Goal: Task Accomplishment & Management: Complete application form

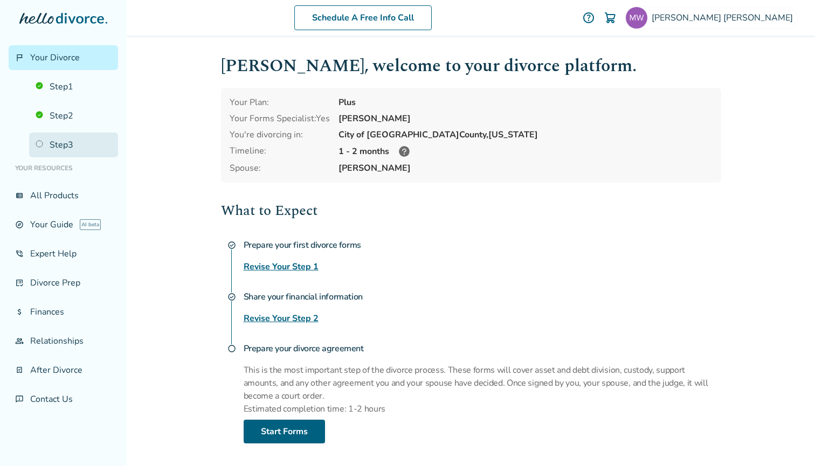
click at [40, 144] on link "Step 3" at bounding box center [73, 145] width 89 height 25
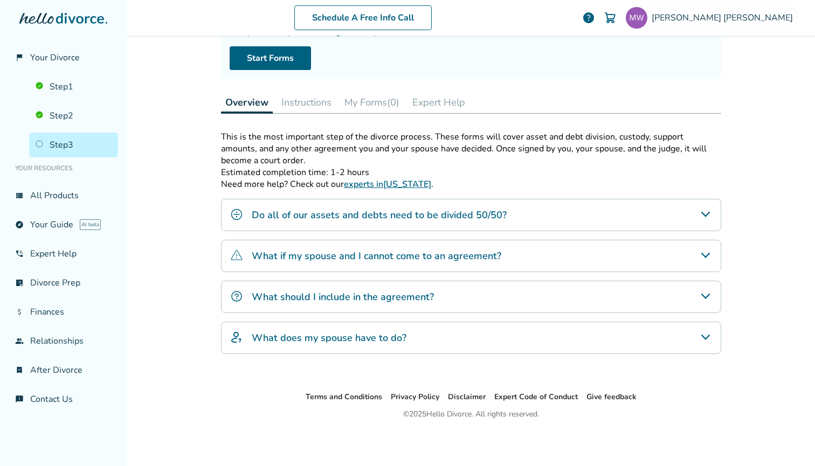
scroll to position [110, 0]
click at [497, 214] on h4 "Do all of our assets and debts need to be divided 50/50?" at bounding box center [379, 215] width 255 height 14
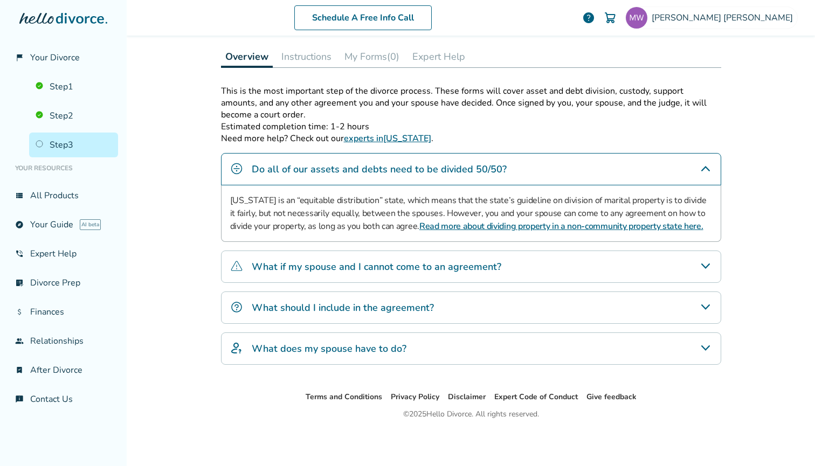
scroll to position [156, 0]
click at [425, 304] on h4 "What should I include in the agreement?" at bounding box center [343, 308] width 182 height 14
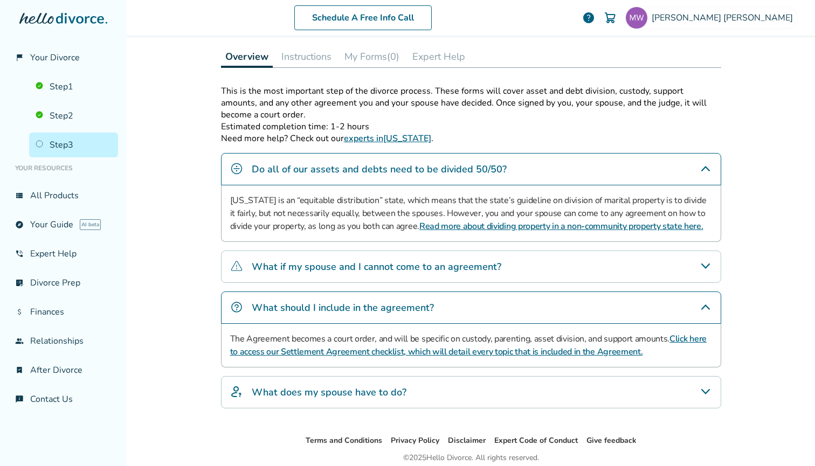
click at [384, 388] on h4 "What does my spouse have to do?" at bounding box center [329, 392] width 155 height 14
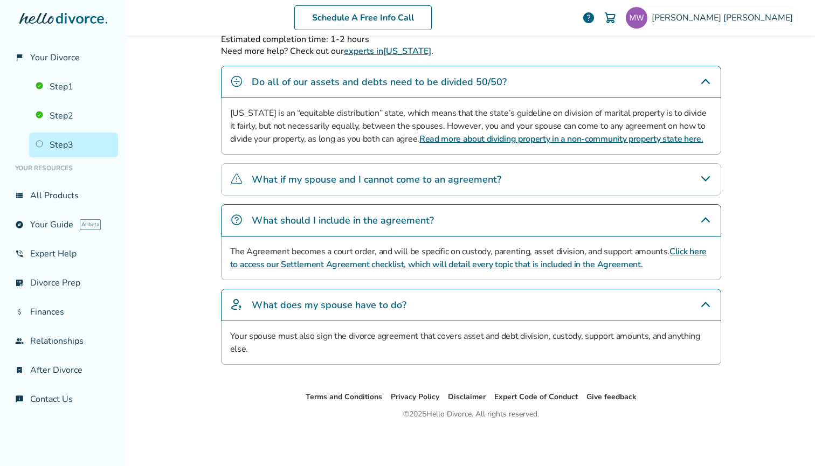
scroll to position [243, 0]
click at [381, 262] on link "Click here to access our Settlement Agreement checklist, which will detail ever…" at bounding box center [468, 258] width 476 height 25
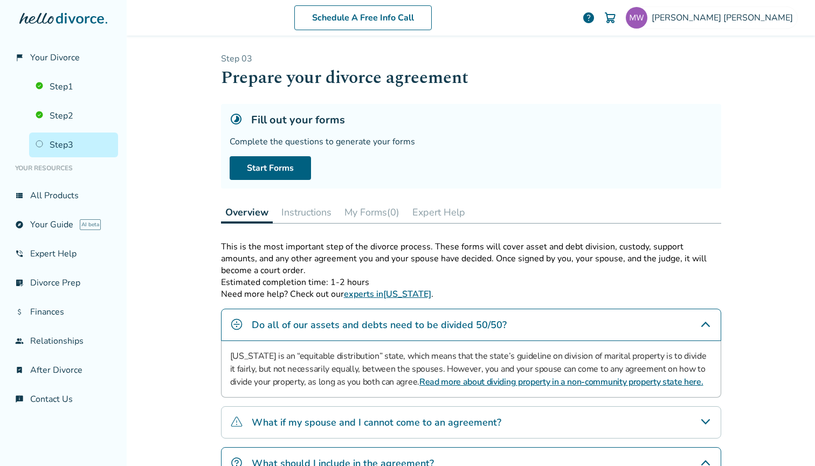
scroll to position [0, 0]
click at [296, 210] on button "Instructions" at bounding box center [306, 212] width 59 height 22
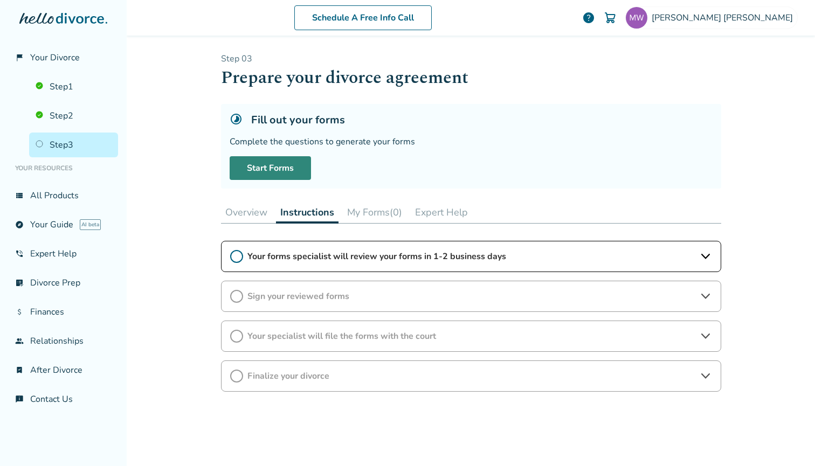
click at [272, 166] on link "Start Forms" at bounding box center [270, 168] width 81 height 24
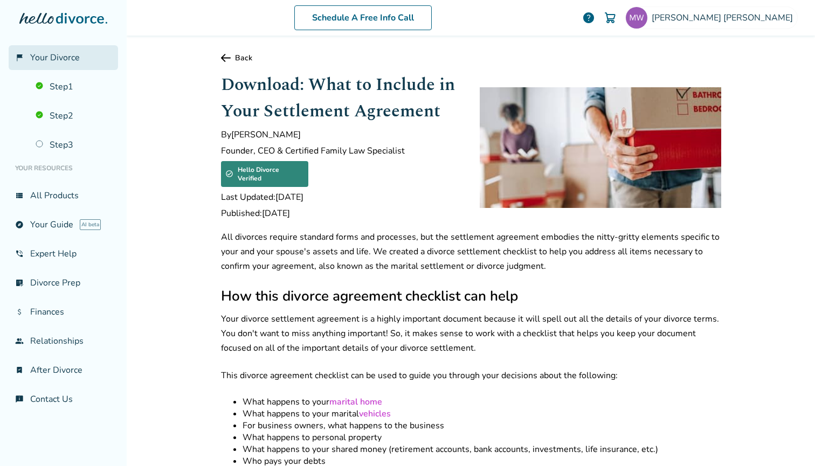
click at [59, 57] on span "Your Divorce" at bounding box center [55, 58] width 50 height 12
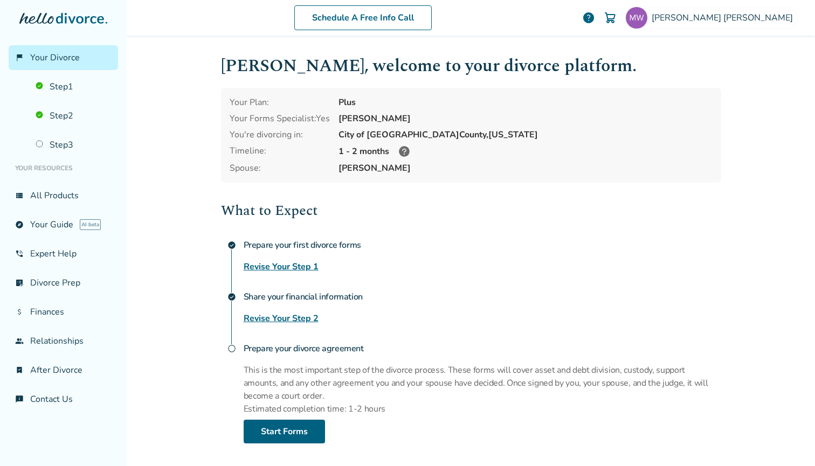
click at [300, 319] on link "Revise Your Step 2" at bounding box center [281, 318] width 75 height 13
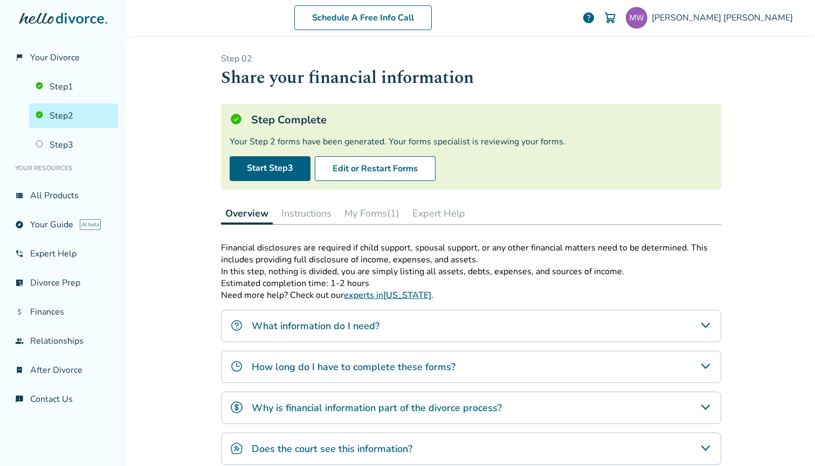
click at [375, 213] on button "My Forms (1)" at bounding box center [372, 214] width 64 height 22
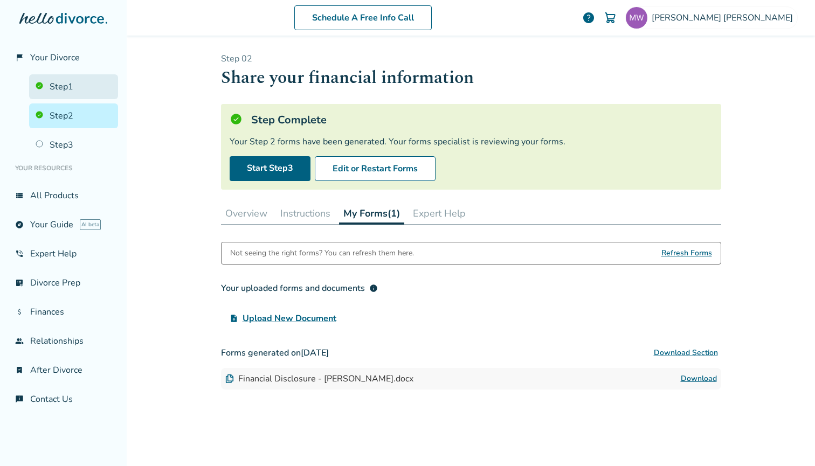
click at [61, 86] on link "Step 1" at bounding box center [73, 86] width 89 height 25
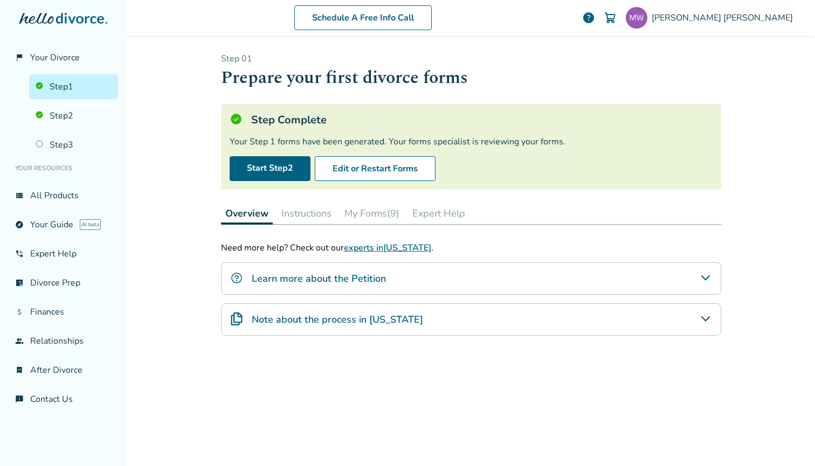
click at [370, 215] on button "My Forms (9)" at bounding box center [372, 214] width 64 height 22
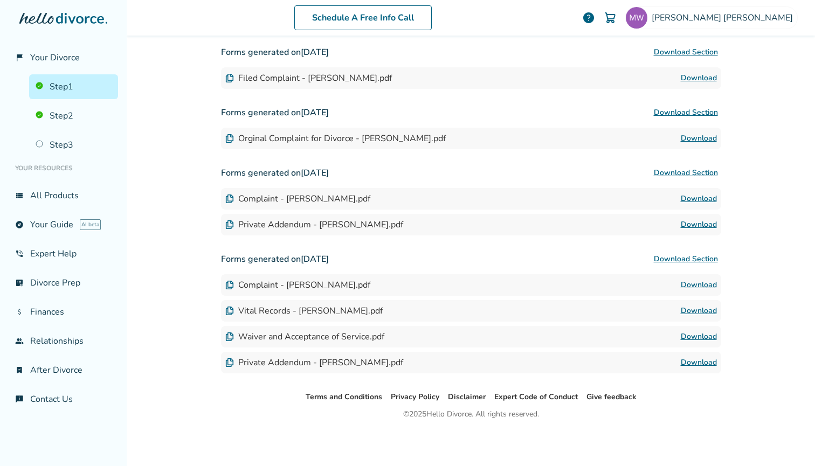
scroll to position [361, 0]
click at [687, 336] on link "Download" at bounding box center [698, 336] width 36 height 13
click at [688, 78] on link "Download" at bounding box center [698, 78] width 36 height 13
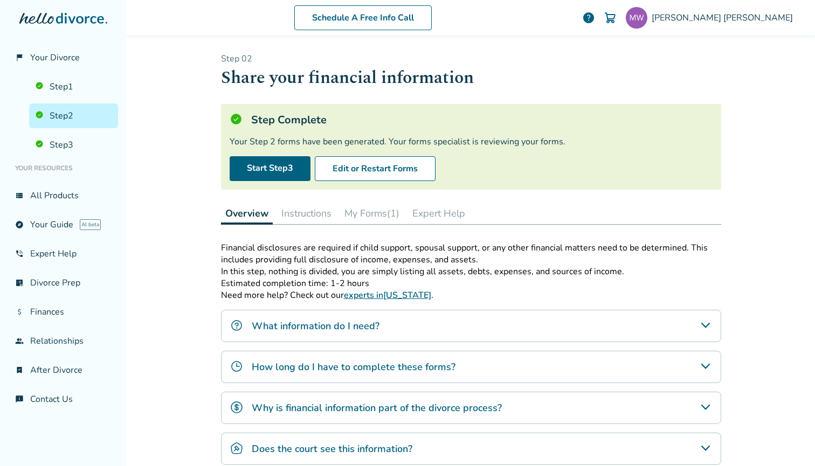
click at [433, 363] on h4 "How long do I have to complete these forms?" at bounding box center [354, 367] width 204 height 14
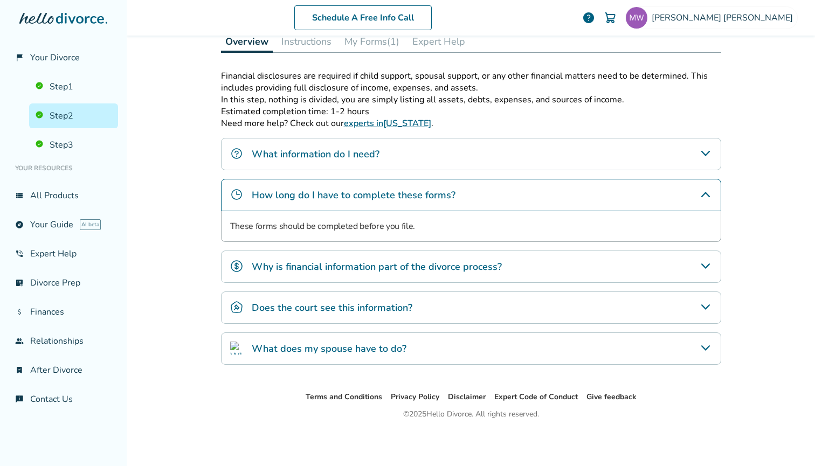
scroll to position [172, 0]
click at [402, 308] on h4 "Does the court see this information?" at bounding box center [332, 308] width 161 height 14
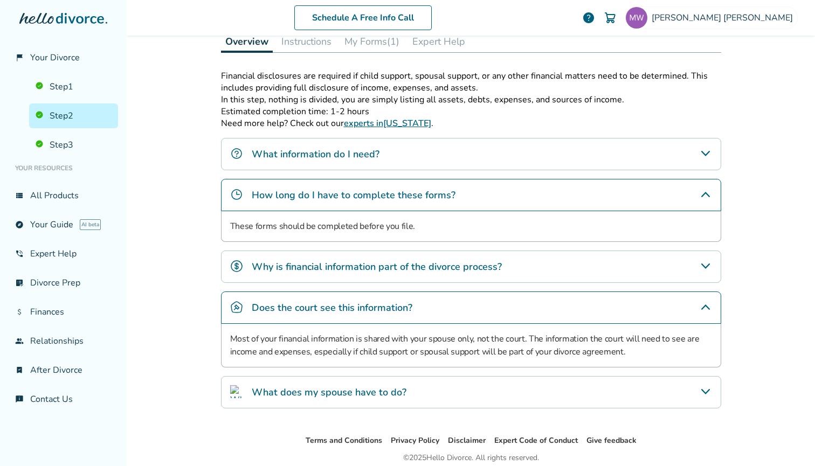
click at [367, 122] on link "experts in [US_STATE]" at bounding box center [387, 123] width 87 height 12
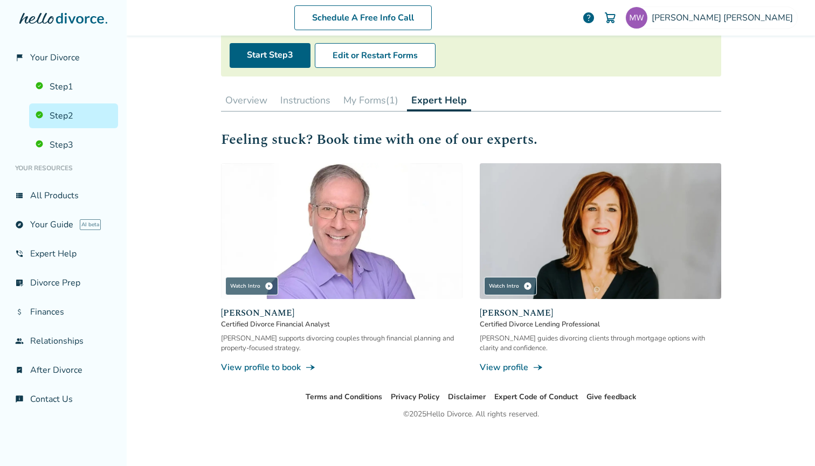
scroll to position [113, 0]
click at [246, 99] on button "Overview" at bounding box center [246, 100] width 51 height 22
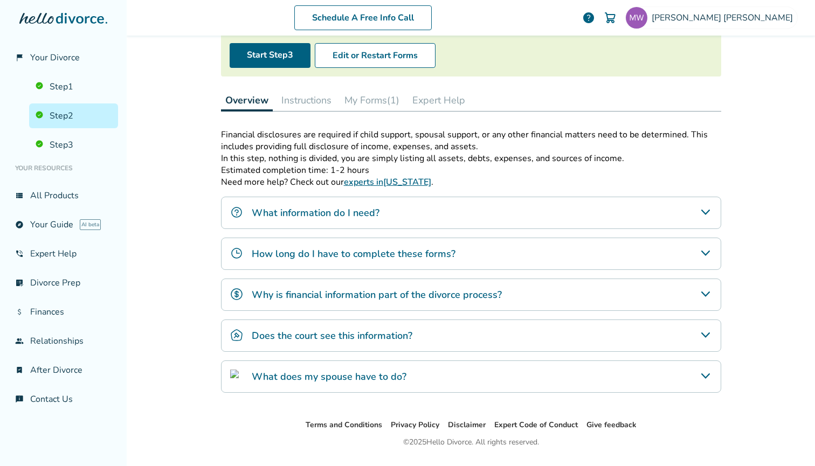
scroll to position [111, 0]
